Goal: Task Accomplishment & Management: Manage account settings

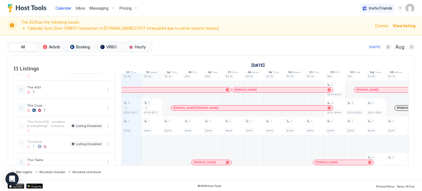
scroll to position [120, 0]
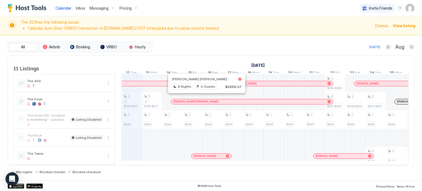
click at [204, 99] on div at bounding box center [204, 101] width 4 height 4
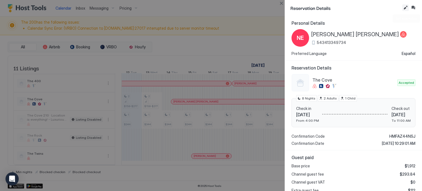
click at [404, 8] on button "Edit reservation" at bounding box center [405, 7] width 7 height 7
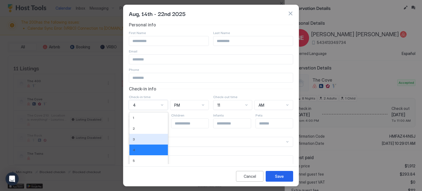
scroll to position [31, 0]
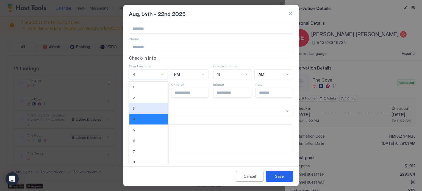
click at [158, 79] on div "12 results available. Use Up and Down to choose options, press Enter to select …" at bounding box center [148, 74] width 39 height 10
click at [144, 89] on div "1" at bounding box center [149, 87] width 32 height 4
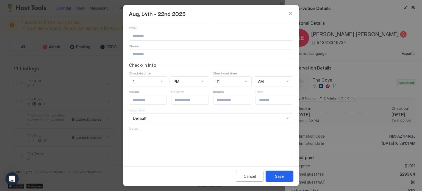
click at [276, 178] on div "Save" at bounding box center [279, 176] width 9 height 6
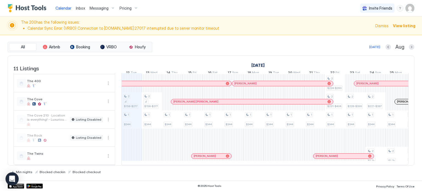
click at [400, 25] on span "View listing" at bounding box center [403, 26] width 23 height 6
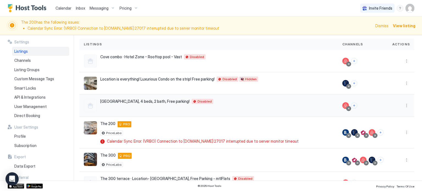
scroll to position [39, 0]
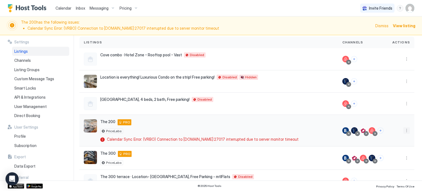
click at [403, 130] on button "More options" at bounding box center [406, 130] width 7 height 7
